Goal: Transaction & Acquisition: Purchase product/service

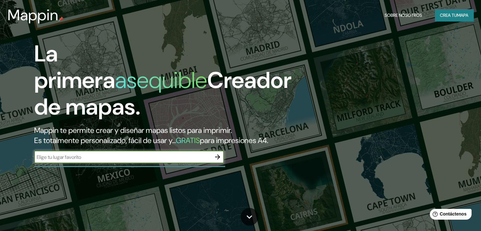
click at [157, 161] on input "text" at bounding box center [122, 156] width 177 height 7
type input "mar del plata"
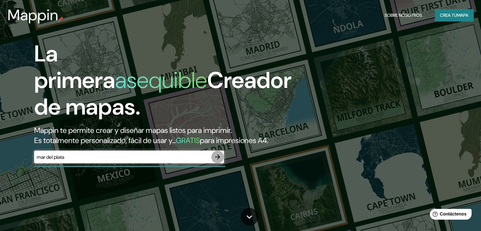
click at [216, 161] on icon "button" at bounding box center [218, 157] width 8 height 8
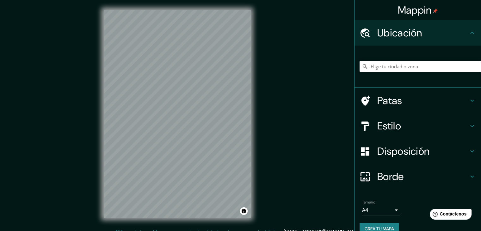
click at [452, 103] on h4 "Patas" at bounding box center [422, 100] width 91 height 13
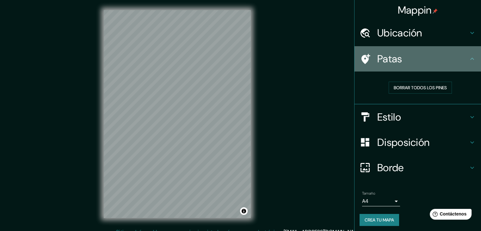
click at [462, 60] on h4 "Patas" at bounding box center [422, 59] width 91 height 13
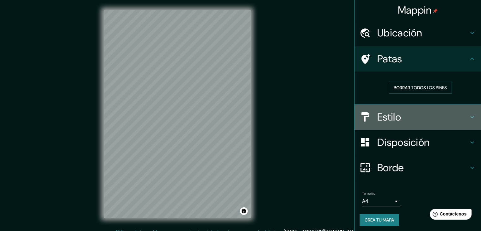
click at [468, 114] on icon at bounding box center [472, 117] width 8 height 8
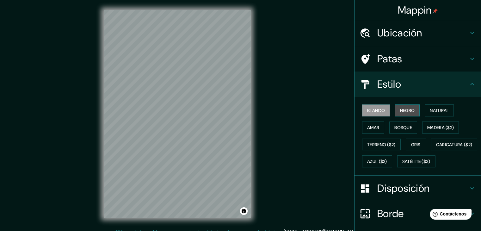
click at [409, 112] on font "Negro" at bounding box center [407, 111] width 15 height 6
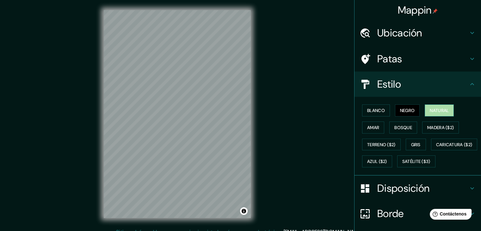
click at [443, 109] on font "Natural" at bounding box center [439, 111] width 19 height 6
click at [367, 130] on font "Amar" at bounding box center [373, 127] width 12 height 8
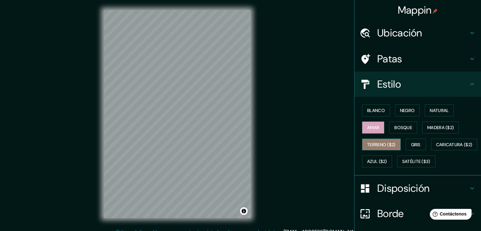
click at [381, 143] on font "Terreno ($2)" at bounding box center [381, 145] width 28 height 6
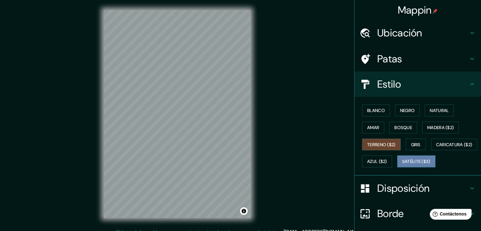
click at [402, 164] on font "Satélite ($3)" at bounding box center [416, 162] width 28 height 6
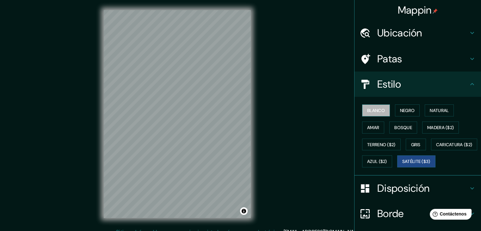
click at [380, 112] on font "Blanco" at bounding box center [376, 111] width 18 height 6
click at [406, 115] on button "Negro" at bounding box center [407, 110] width 25 height 12
click at [376, 109] on font "Blanco" at bounding box center [376, 111] width 18 height 6
click at [435, 88] on h4 "Estilo" at bounding box center [422, 84] width 91 height 13
click at [468, 86] on icon at bounding box center [472, 84] width 8 height 8
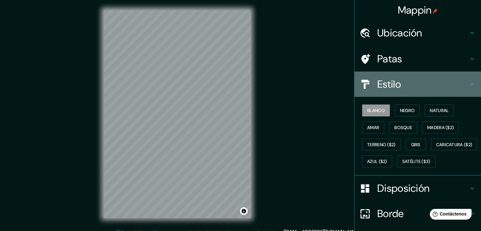
click at [468, 86] on icon at bounding box center [472, 84] width 8 height 8
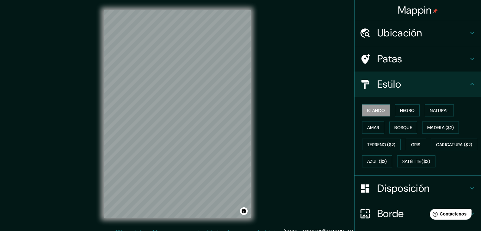
click at [468, 81] on icon at bounding box center [472, 84] width 8 height 8
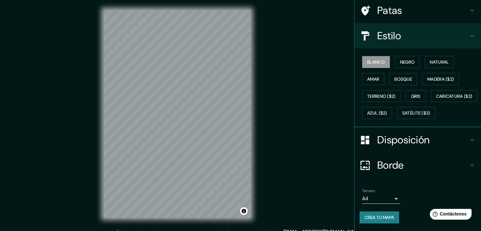
scroll to position [63, 0]
click at [447, 142] on h4 "Disposición" at bounding box center [422, 139] width 91 height 13
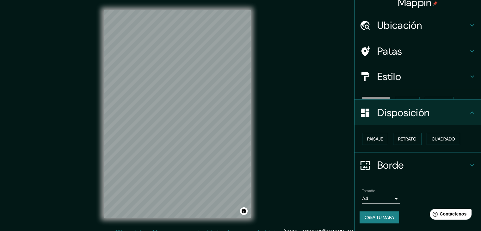
scroll to position [0, 0]
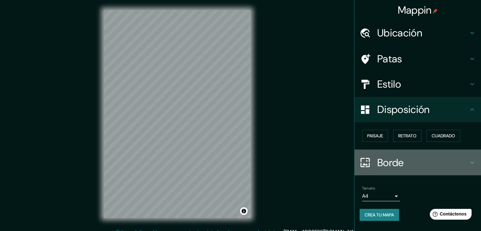
click at [413, 157] on h4 "Borde" at bounding box center [422, 162] width 91 height 13
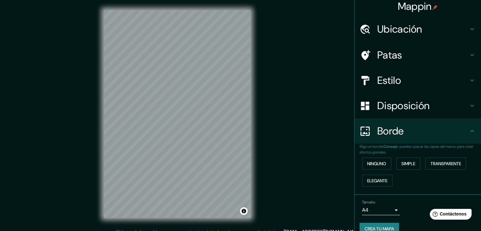
scroll to position [14, 0]
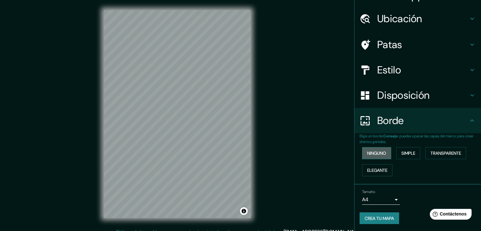
click at [375, 150] on font "Ninguno" at bounding box center [376, 153] width 19 height 6
click at [413, 154] on button "Simple" at bounding box center [408, 153] width 24 height 12
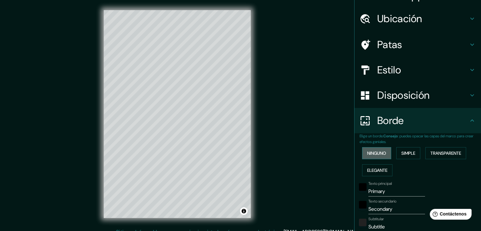
click at [376, 154] on font "Ninguno" at bounding box center [376, 153] width 19 height 6
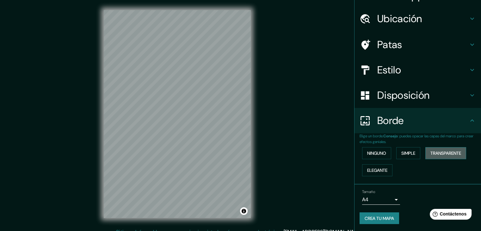
click at [437, 153] on font "Transparente" at bounding box center [446, 153] width 31 height 6
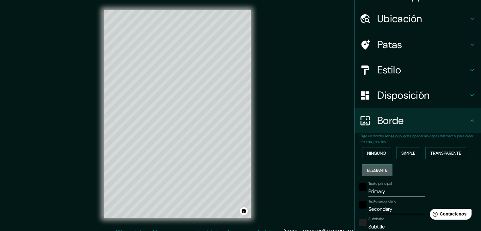
click at [377, 172] on font "Elegante" at bounding box center [377, 170] width 20 height 6
click at [376, 153] on font "Ninguno" at bounding box center [376, 153] width 19 height 6
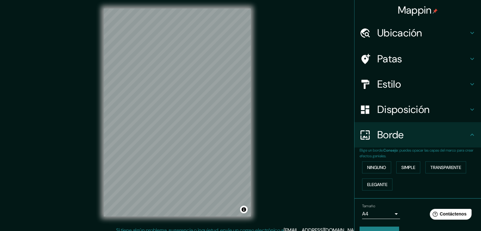
scroll to position [0, 0]
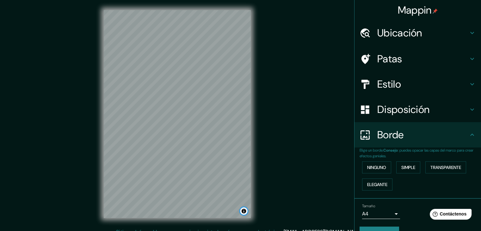
click at [244, 210] on button "Activar o desactivar atribución" at bounding box center [244, 211] width 8 height 8
click at [430, 82] on h4 "Estilo" at bounding box center [422, 84] width 91 height 13
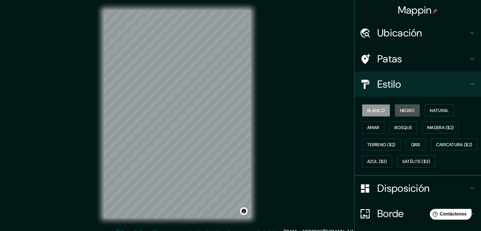
click at [409, 115] on button "Negro" at bounding box center [407, 110] width 25 height 12
click at [378, 110] on font "Blanco" at bounding box center [376, 111] width 18 height 6
click at [395, 110] on button "Negro" at bounding box center [407, 110] width 25 height 12
click at [400, 108] on font "Negro" at bounding box center [407, 111] width 15 height 6
click at [387, 109] on div "Blanco Negro Natural Amar Bosque Madera ($2) Terreno ($2) Gris Caricatura ($2) …" at bounding box center [420, 136] width 121 height 68
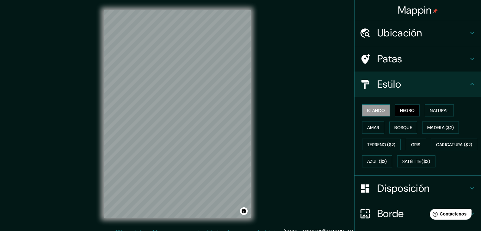
click at [380, 109] on font "Blanco" at bounding box center [376, 111] width 18 height 6
click at [408, 56] on h4 "Patas" at bounding box center [422, 59] width 91 height 13
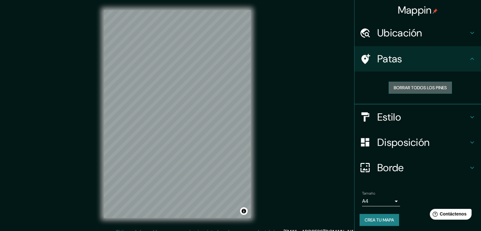
click at [425, 90] on font "Borrar todos los pines" at bounding box center [420, 88] width 53 height 8
click at [413, 90] on font "Borrar todos los pines" at bounding box center [420, 88] width 53 height 6
click at [468, 59] on icon at bounding box center [472, 59] width 8 height 8
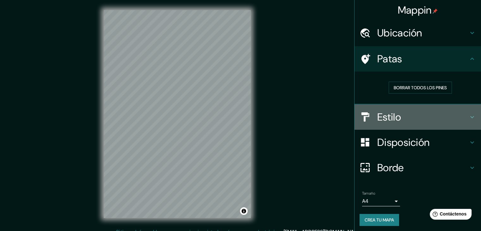
click at [469, 117] on icon at bounding box center [472, 117] width 8 height 8
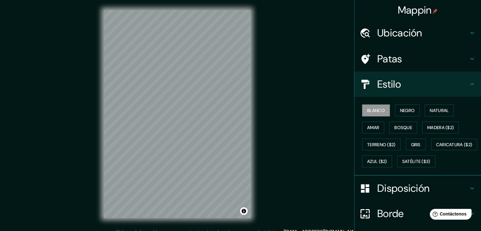
click at [461, 89] on h4 "Estilo" at bounding box center [422, 84] width 91 height 13
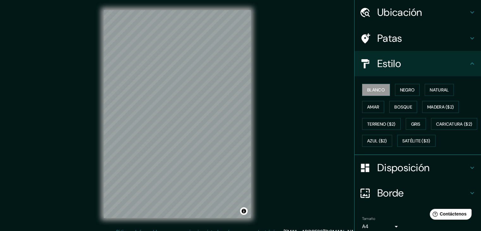
scroll to position [32, 0]
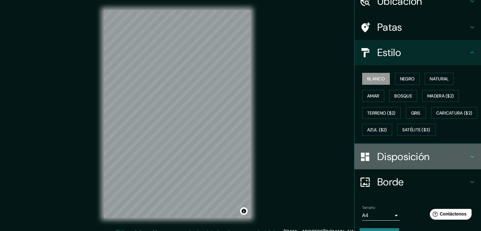
click at [435, 163] on h4 "Disposición" at bounding box center [422, 156] width 91 height 13
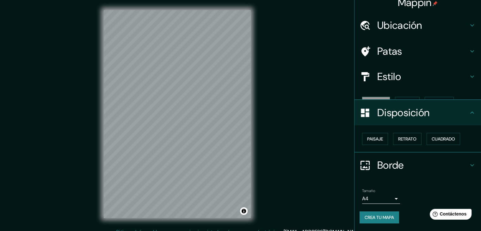
scroll to position [0, 0]
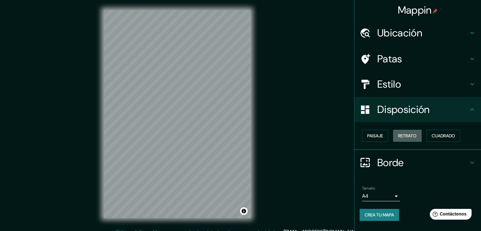
click at [413, 133] on font "Retrato" at bounding box center [407, 136] width 18 height 6
click at [437, 136] on font "Cuadrado" at bounding box center [443, 136] width 23 height 6
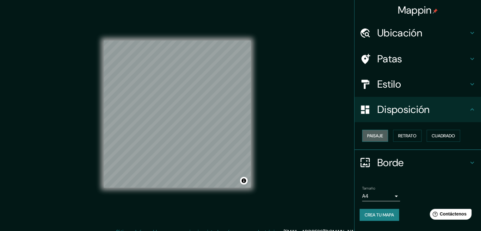
click at [383, 136] on font "Paisaje" at bounding box center [375, 136] width 16 height 6
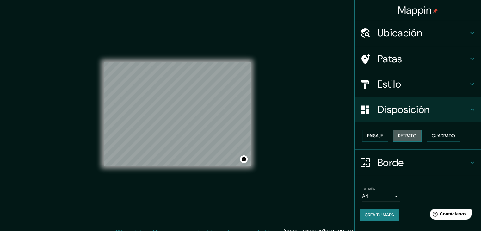
click at [404, 136] on font "Retrato" at bounding box center [407, 136] width 18 height 6
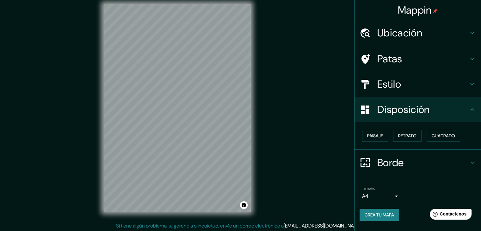
scroll to position [7, 0]
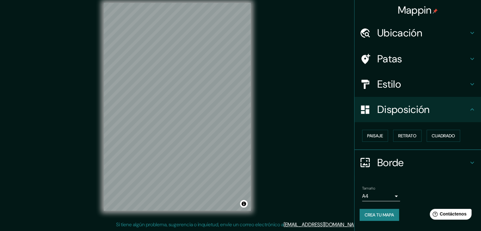
click at [385, 195] on body "Mappin Ubicación Patas Estilo Disposición Paisaje Retrato Cuadrado Borde Elige …" at bounding box center [240, 108] width 481 height 231
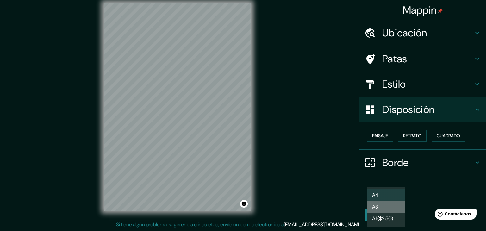
click at [390, 204] on li "A3" at bounding box center [386, 207] width 38 height 12
click at [394, 195] on body "Mappin Ubicación Patas Estilo Disposición Paisaje Retrato Cuadrado Borde Elige …" at bounding box center [243, 108] width 486 height 231
click at [392, 206] on li "A3" at bounding box center [386, 207] width 38 height 12
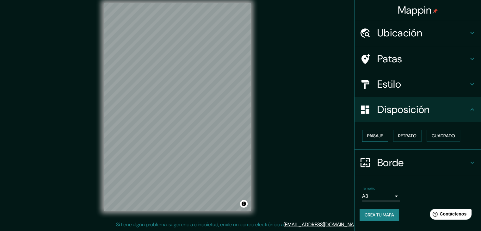
click at [377, 134] on font "Paisaje" at bounding box center [375, 136] width 16 height 6
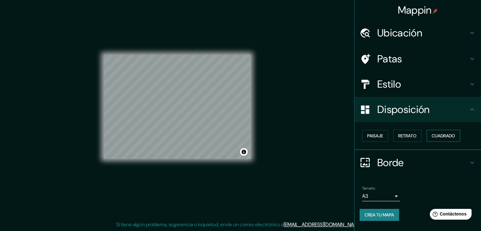
click at [437, 138] on font "Cuadrado" at bounding box center [443, 136] width 23 height 8
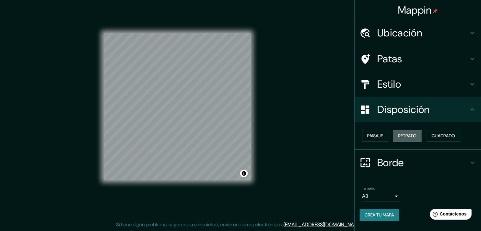
click at [410, 133] on font "Retrato" at bounding box center [407, 136] width 18 height 6
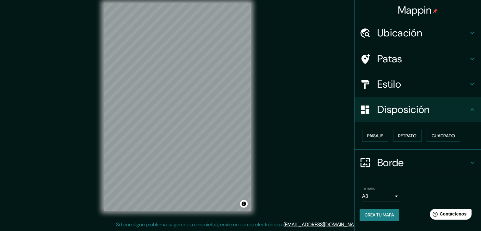
click at [382, 215] on font "Crea tu mapa" at bounding box center [379, 215] width 29 height 6
click at [422, 193] on div "Tamaño A3 a4" at bounding box center [418, 193] width 116 height 20
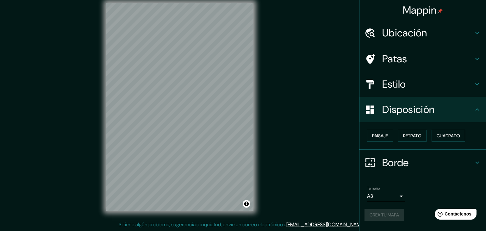
click at [399, 199] on body "Mappin Ubicación Patas Estilo Disposición Paisaje Retrato Cuadrado Borde Elige …" at bounding box center [243, 108] width 486 height 231
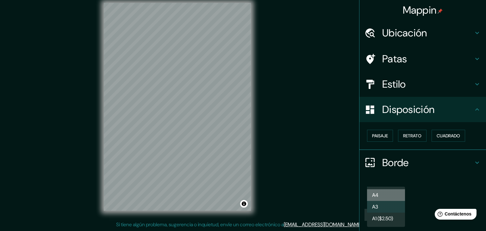
click at [394, 195] on li "A4" at bounding box center [386, 195] width 38 height 12
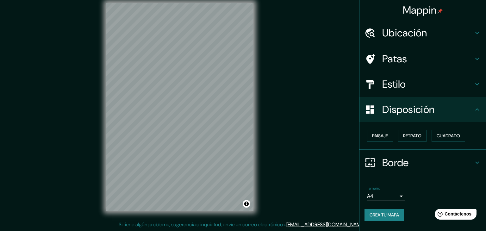
click at [394, 195] on body "Mappin Ubicación Patas Estilo Disposición Paisaje Retrato Cuadrado Borde Elige …" at bounding box center [243, 108] width 486 height 231
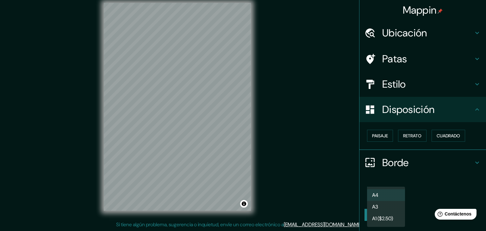
click at [385, 204] on li "A3" at bounding box center [386, 207] width 38 height 12
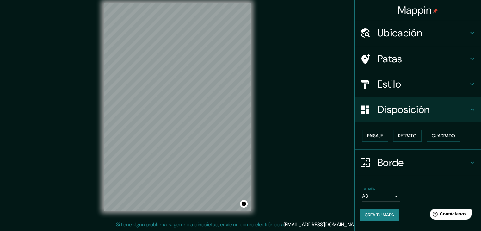
click at [390, 215] on font "Crea tu mapa" at bounding box center [379, 215] width 29 height 6
click at [294, 199] on div "Mappin Ubicación Patas Estilo Disposición Paisaje Retrato Cuadrado Borde Elige …" at bounding box center [240, 112] width 481 height 238
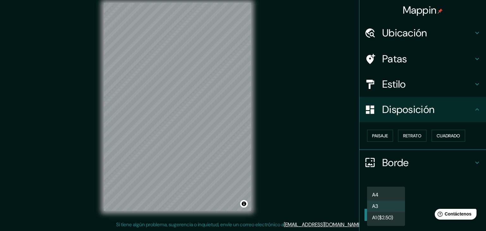
click at [396, 197] on body "Mappin Ubicación Patas Estilo Disposición Paisaje Retrato Cuadrado Borde Elige …" at bounding box center [243, 108] width 486 height 231
click at [393, 220] on font "A1 ($2.50)" at bounding box center [382, 218] width 21 height 7
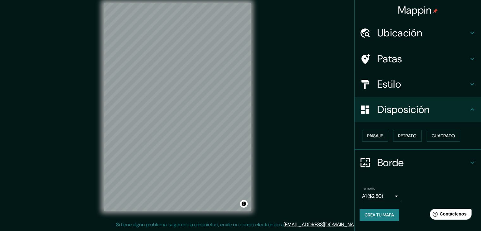
scroll to position [0, 0]
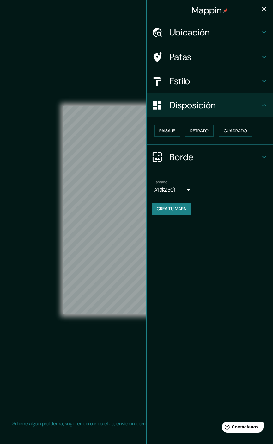
click at [112, 40] on div "© Mapbox © OpenStreetMap Improve this map" at bounding box center [137, 209] width 246 height 399
click at [29, 188] on div "© Mapbox © OpenStreetMap Improve this map" at bounding box center [137, 209] width 246 height 399
drag, startPoint x: 113, startPoint y: 33, endPoint x: 91, endPoint y: 46, distance: 25.4
click at [91, 46] on div "© Mapbox © OpenStreetMap Improve this map" at bounding box center [137, 209] width 246 height 399
drag, startPoint x: 109, startPoint y: 96, endPoint x: 92, endPoint y: 90, distance: 18.0
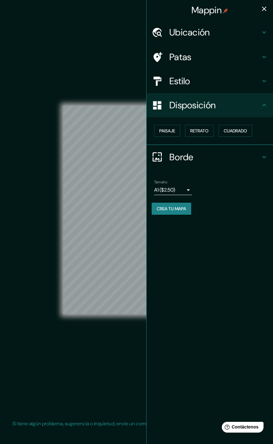
click at [92, 90] on div "© Mapbox © OpenStreetMap Improve this map" at bounding box center [137, 209] width 246 height 399
click at [268, 11] on icon "button" at bounding box center [265, 9] width 8 height 8
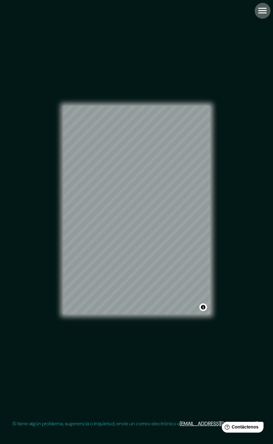
click at [267, 9] on icon "button" at bounding box center [262, 10] width 11 height 11
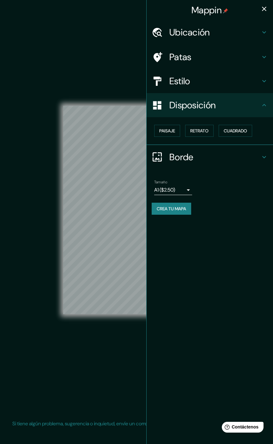
click at [186, 191] on body "Mappin Ubicación Patas Estilo Disposición Paisaje Retrato Cuadrado Borde Elige …" at bounding box center [136, 222] width 273 height 444
click at [180, 208] on li "A3" at bounding box center [173, 213] width 38 height 11
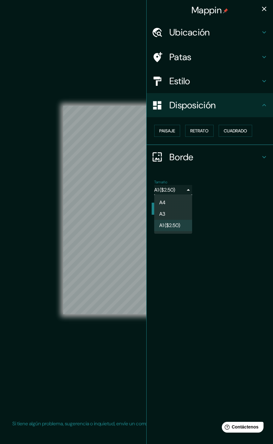
type input "a4"
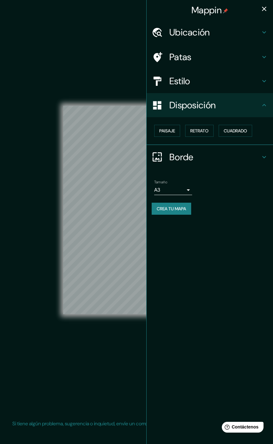
click at [100, 231] on div "© Mapbox © OpenStreetMap Improve this map" at bounding box center [137, 209] width 246 height 399
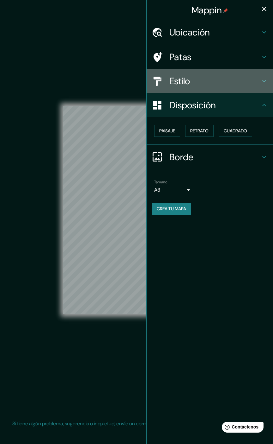
click at [232, 78] on h4 "Estilo" at bounding box center [215, 80] width 91 height 11
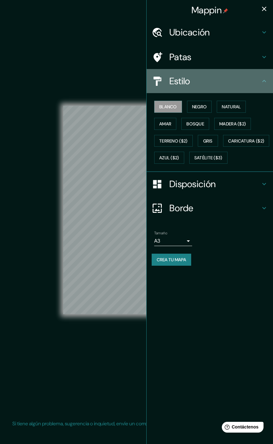
click at [233, 78] on h4 "Estilo" at bounding box center [215, 80] width 91 height 11
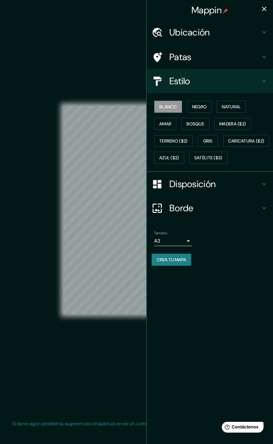
click at [124, 74] on div "© Mapbox © OpenStreetMap Improve this map" at bounding box center [137, 209] width 246 height 399
click at [265, 3] on button "button" at bounding box center [264, 9] width 13 height 13
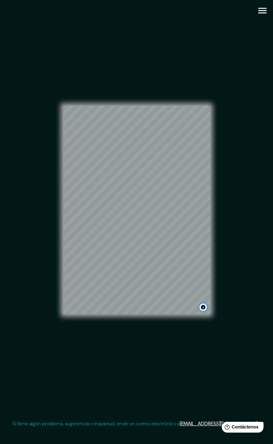
click at [204, 231] on button "Activar o desactivar atribución" at bounding box center [204, 307] width 8 height 8
click at [193, 231] on font "Mejorar este mapa" at bounding box center [181, 307] width 33 height 4
